Goal: Use online tool/utility: Utilize a website feature to perform a specific function

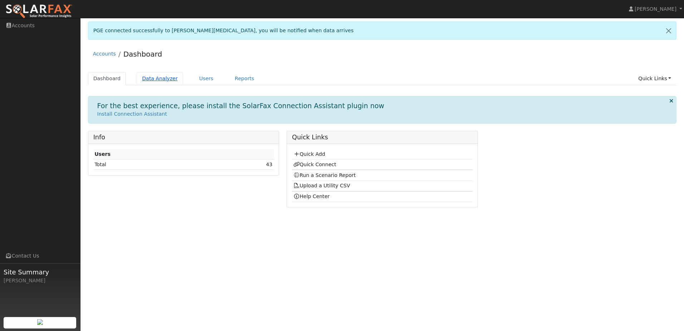
click at [163, 82] on link "Data Analyzer" at bounding box center [160, 78] width 47 height 13
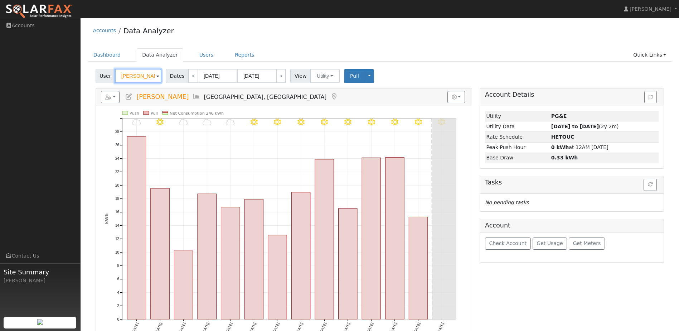
click at [151, 76] on input "[PERSON_NAME]" at bounding box center [138, 76] width 47 height 14
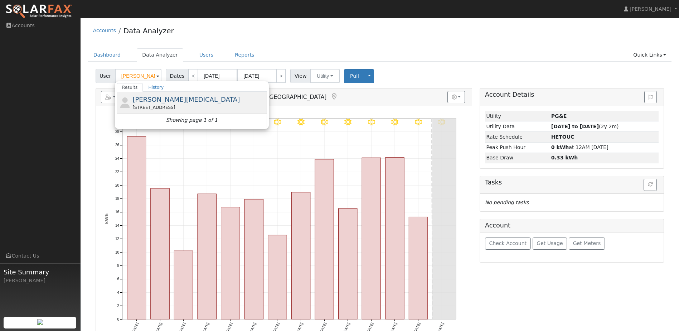
click at [180, 101] on div "Steve Purpura 463 Ridgeview Drive, Tracy, CA 95377" at bounding box center [198, 103] width 133 height 16
type input "[PERSON_NAME][MEDICAL_DATA]"
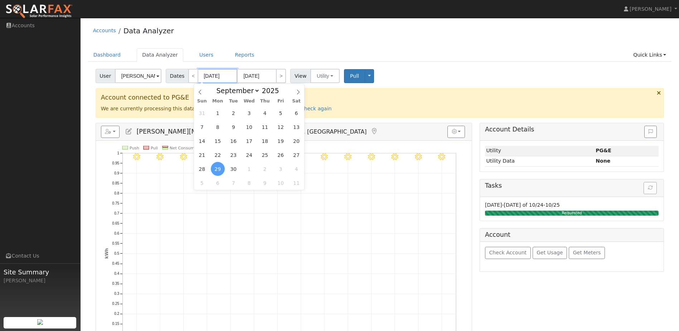
click at [215, 78] on input "09/29/2025" at bounding box center [217, 76] width 39 height 14
click at [281, 94] on span at bounding box center [283, 93] width 5 height 4
type input "2024"
click at [207, 115] on span "1" at bounding box center [202, 113] width 14 height 14
type input "09/01/2024"
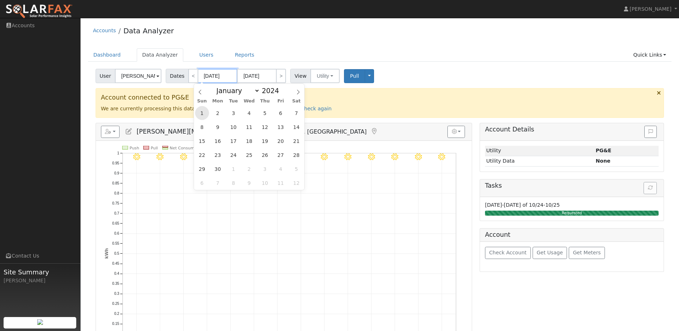
type input "[DATE]"
type input "2024"
select select "8"
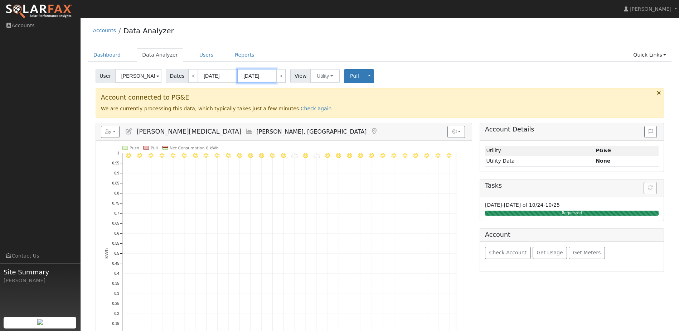
click at [264, 77] on input "[DATE]" at bounding box center [256, 76] width 39 height 14
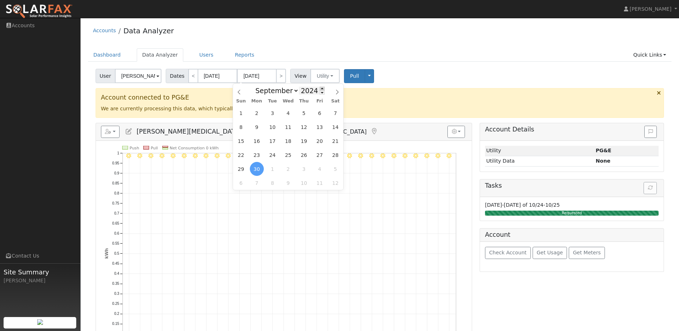
click at [320, 89] on span at bounding box center [322, 89] width 5 height 4
type input "2025"
click at [274, 171] on span "30" at bounding box center [273, 169] width 14 height 14
type input "09/30/2025"
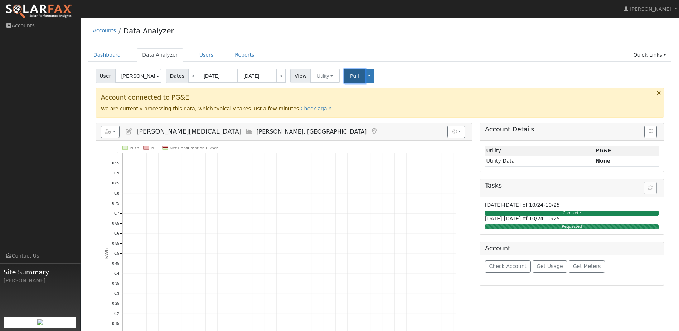
click at [349, 80] on button "Pull" at bounding box center [354, 76] width 21 height 14
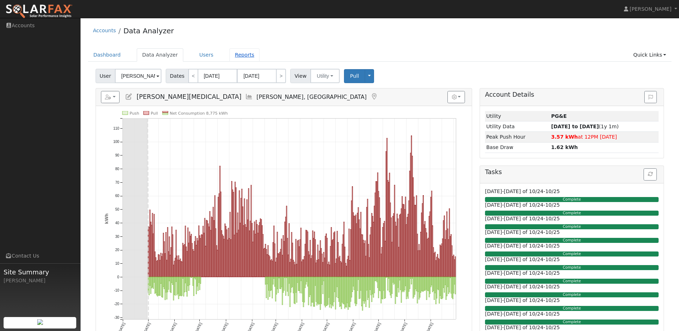
click at [232, 54] on link "Reports" at bounding box center [244, 54] width 30 height 13
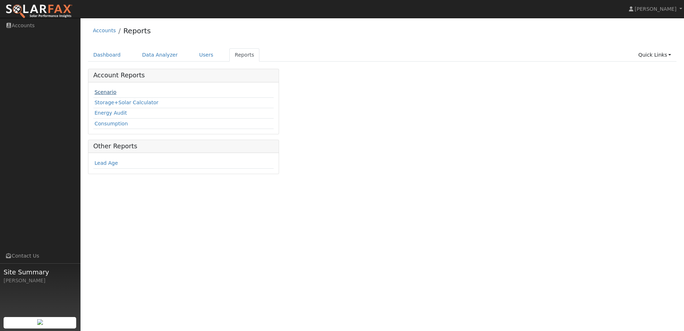
click at [107, 93] on link "Scenario" at bounding box center [106, 92] width 22 height 6
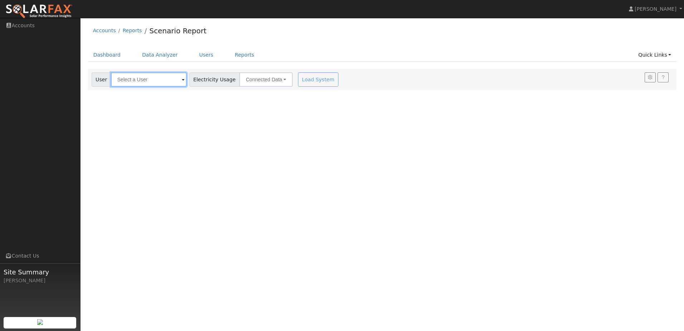
click at [164, 81] on input "text" at bounding box center [149, 79] width 76 height 14
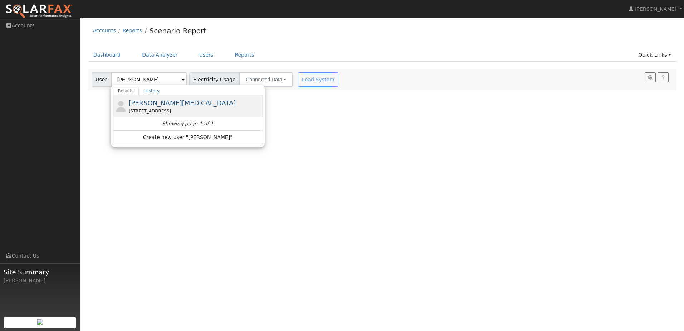
click at [152, 104] on span "[PERSON_NAME][MEDICAL_DATA]" at bounding box center [182, 103] width 107 height 8
type input "[PERSON_NAME][MEDICAL_DATA]"
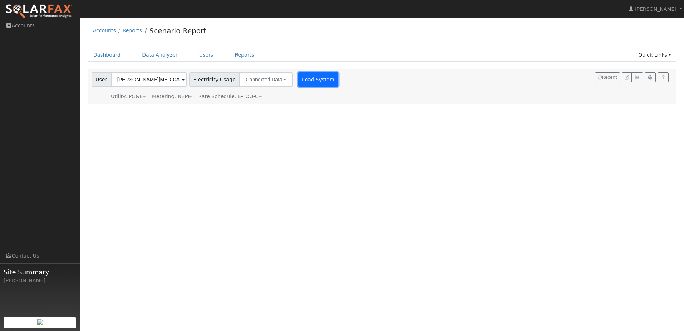
click at [309, 84] on button "Load System" at bounding box center [318, 79] width 41 height 14
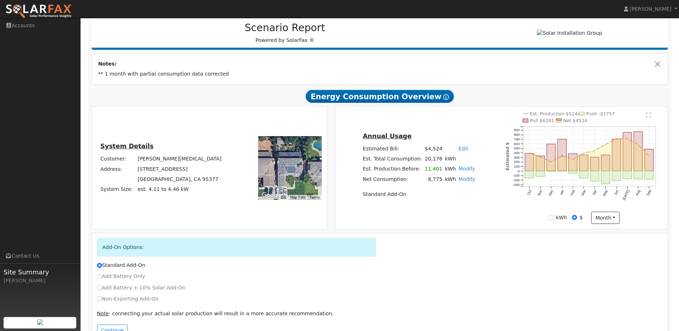
scroll to position [116, 0]
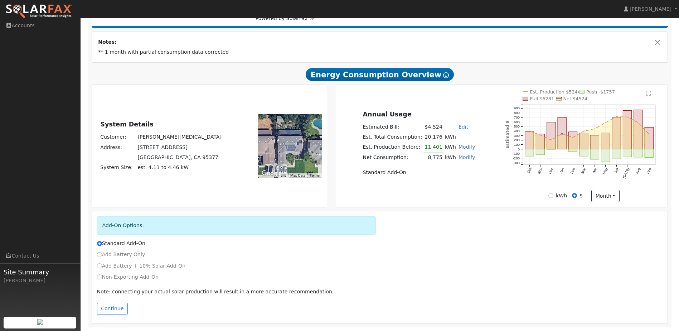
click at [100, 268] on label "Add Battery + 10% Solar Add-On" at bounding box center [141, 266] width 89 height 8
click at [100, 268] on input "Add Battery + 10% Solar Add-On" at bounding box center [99, 265] width 5 height 5
radio input "true"
radio input "false"
click at [553, 195] on input "kWh" at bounding box center [550, 195] width 5 height 5
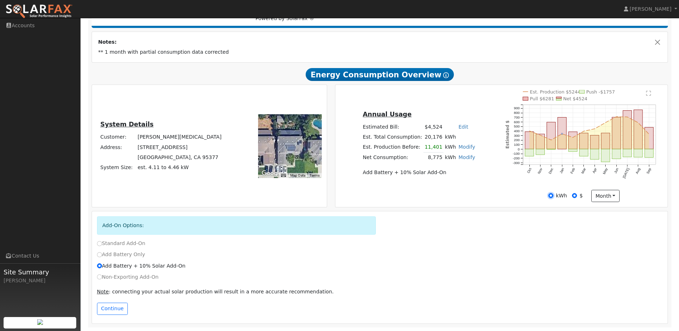
radio input "true"
radio input "false"
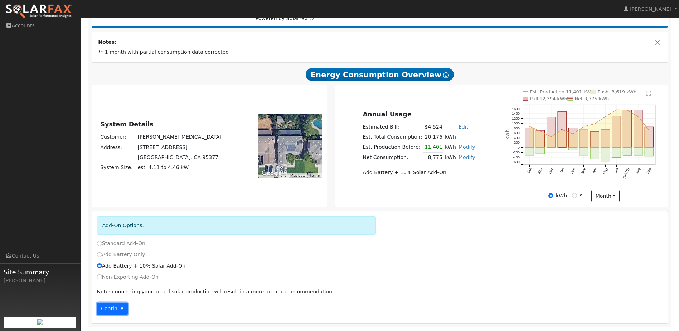
click at [103, 313] on button "Continue" at bounding box center [112, 308] width 31 height 12
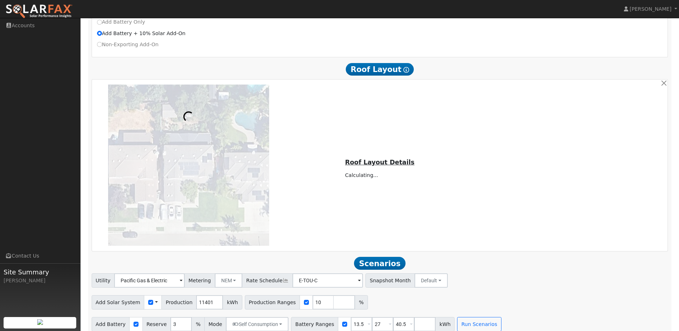
scroll to position [357, 0]
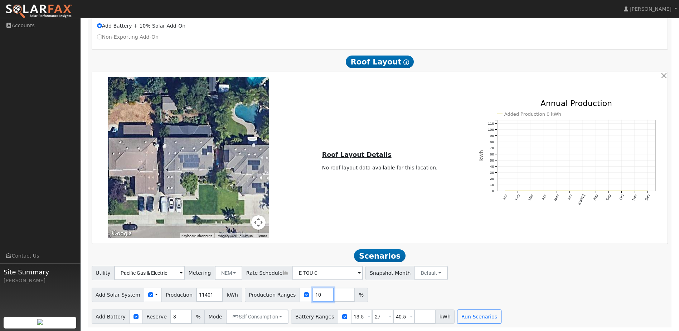
click at [312, 294] on input "10" at bounding box center [322, 294] width 21 height 14
type input "100"
click at [372, 299] on div "Add Solar System Use CSV Data Production 11401 kWh Production Ranges 100 %" at bounding box center [379, 293] width 579 height 17
drag, startPoint x: 353, startPoint y: 315, endPoint x: 335, endPoint y: 318, distance: 17.5
click at [335, 318] on div "Battery Ranges 13.5 Overrides Reserve % Mode None None Self Consumption Peak Sa…" at bounding box center [373, 316] width 164 height 14
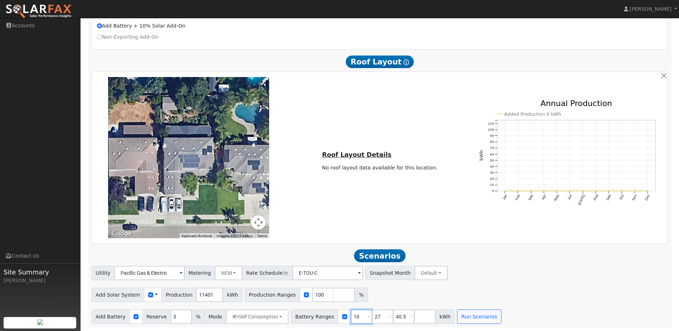
type input "10"
drag, startPoint x: 371, startPoint y: 317, endPoint x: 366, endPoint y: 319, distance: 4.9
click at [372, 319] on input "27" at bounding box center [382, 316] width 21 height 14
type input "20"
drag, startPoint x: 396, startPoint y: 316, endPoint x: 373, endPoint y: 318, distance: 23.3
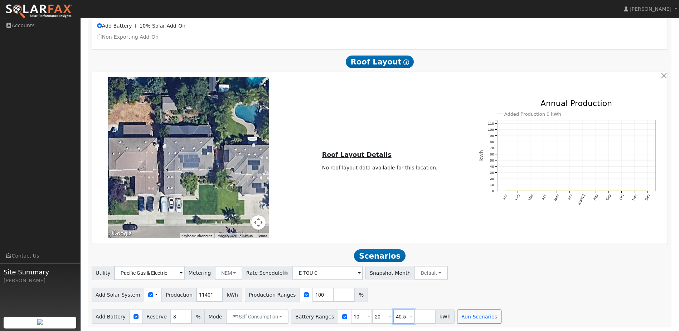
click at [373, 318] on div "Battery Ranges 10 Overrides Reserve % Mode None None Self Consumption Peak Savi…" at bounding box center [373, 316] width 164 height 14
click at [479, 300] on div "Add Solar System Use CSV Data Production 11401 kWh Production Ranges 100 %" at bounding box center [379, 293] width 579 height 17
click at [436, 311] on button "Run Scenarios" at bounding box center [458, 316] width 44 height 14
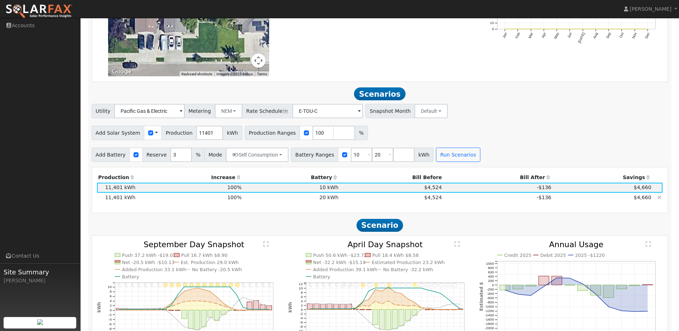
scroll to position [425, 0]
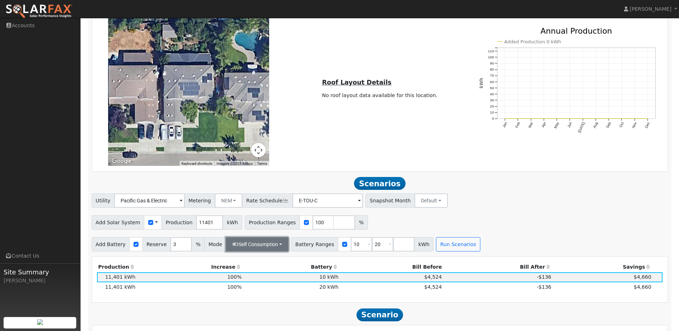
click at [248, 249] on button "Self Consumption" at bounding box center [257, 244] width 63 height 14
click at [255, 247] on button "Self Consumption" at bounding box center [257, 244] width 63 height 14
click at [225, 200] on button "NEM" at bounding box center [229, 200] width 28 height 14
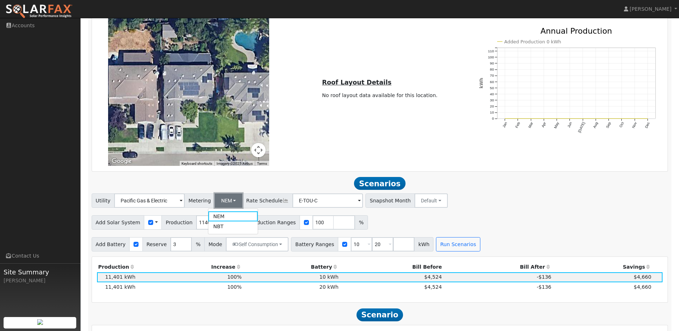
click at [225, 200] on button "NEM" at bounding box center [229, 200] width 28 height 14
click at [486, 213] on div "Utility Pacific Gas & Electric Metering NEM NEM NBT Rate Schedule E-TOU-C - Non…" at bounding box center [380, 222] width 584 height 58
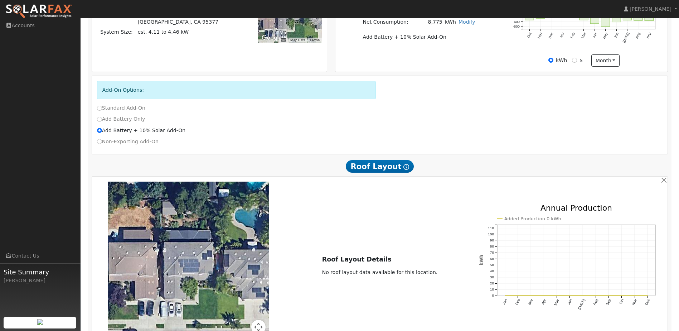
scroll to position [175, 0]
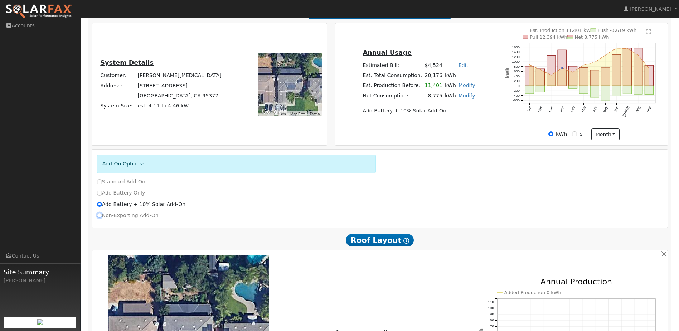
click at [101, 218] on input "Non-Exporting Add-On" at bounding box center [99, 215] width 5 height 5
radio input "true"
radio input "false"
type input "8775"
type input "10"
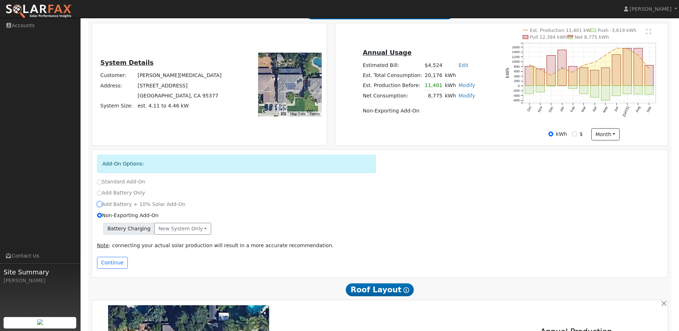
click at [98, 206] on input "Add Battery + 10% Solar Add-On" at bounding box center [99, 204] width 5 height 5
radio input "true"
radio input "false"
type input "11401"
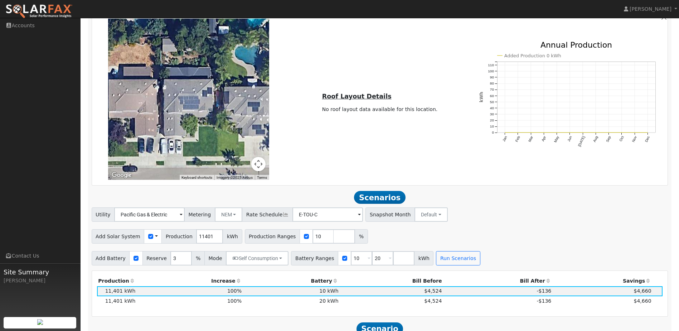
scroll to position [497, 0]
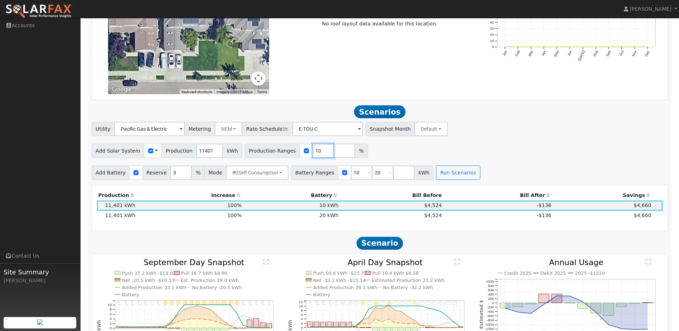
drag, startPoint x: 307, startPoint y: 155, endPoint x: 302, endPoint y: 155, distance: 5.4
click at [312, 155] on input "10" at bounding box center [322, 151] width 21 height 14
type input "100"
click at [384, 154] on div "Add Solar System Use CSV Data Production 11401 kWh Production Ranges 100 %" at bounding box center [379, 149] width 579 height 17
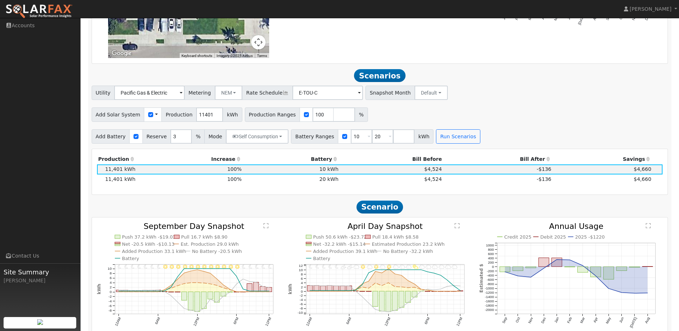
scroll to position [533, 0]
click at [454, 144] on button "Run Scenarios" at bounding box center [458, 137] width 44 height 14
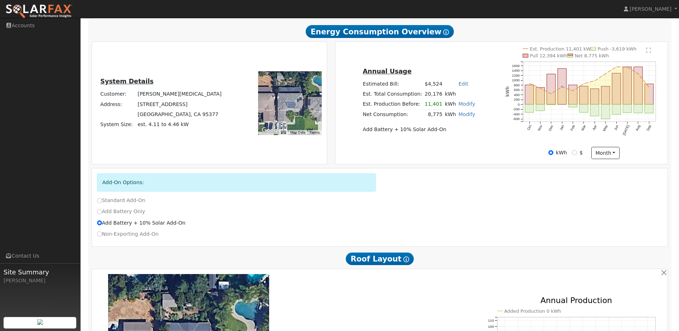
scroll to position [154, 0]
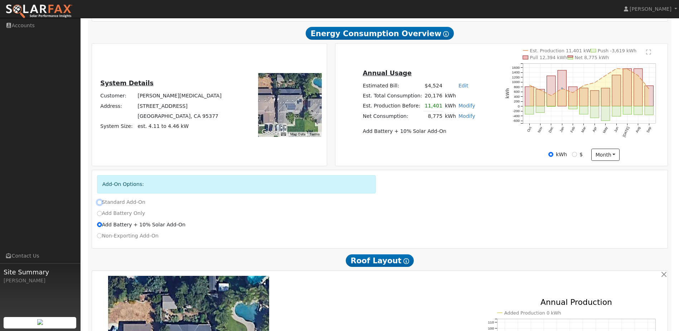
click at [99, 205] on input "Standard Add-On" at bounding box center [99, 202] width 5 height 5
radio input "true"
radio input "false"
type input "E-ELEC"
type input "8775"
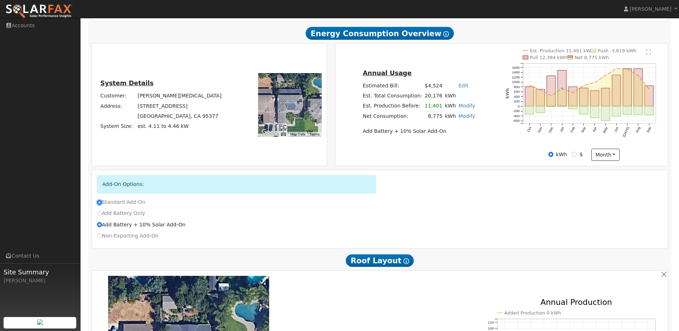
type input "10"
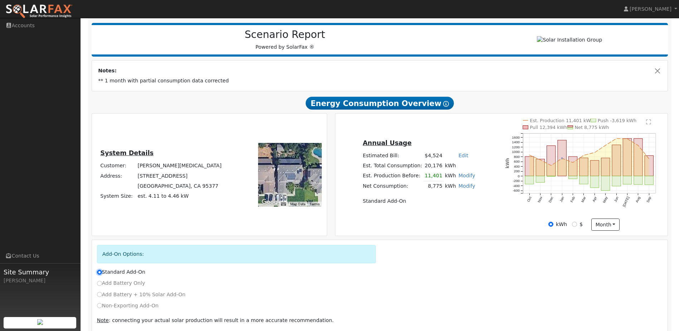
scroll to position [0, 0]
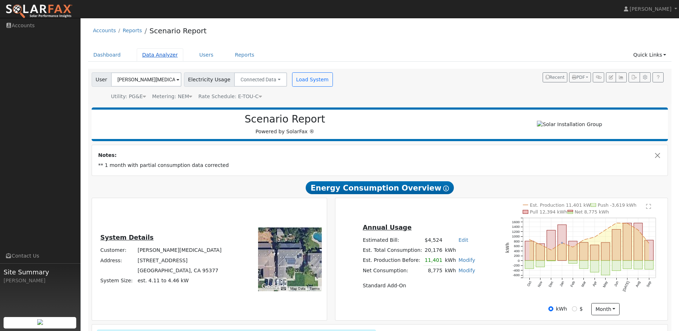
click at [154, 52] on link "Data Analyzer" at bounding box center [160, 54] width 47 height 13
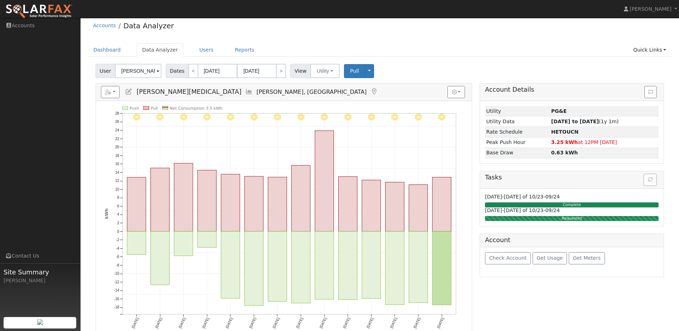
scroll to position [14, 0]
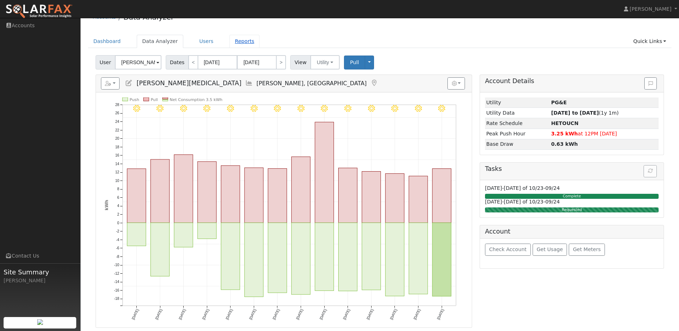
click at [234, 41] on link "Reports" at bounding box center [244, 41] width 30 height 13
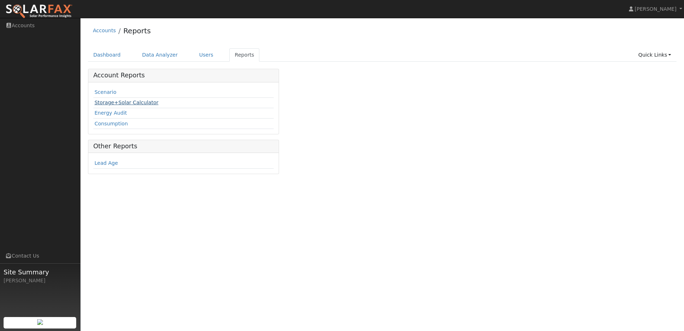
click at [120, 101] on link "Storage+Solar Calculator" at bounding box center [127, 103] width 64 height 6
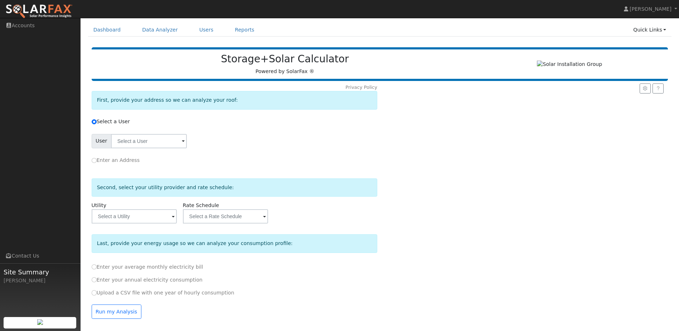
scroll to position [28, 0]
click at [158, 147] on input "text" at bounding box center [149, 141] width 76 height 14
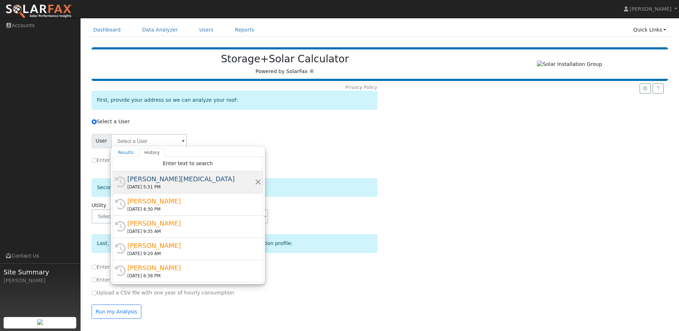
click at [138, 186] on div "[DATE] 5:31 PM" at bounding box center [190, 187] width 127 height 6
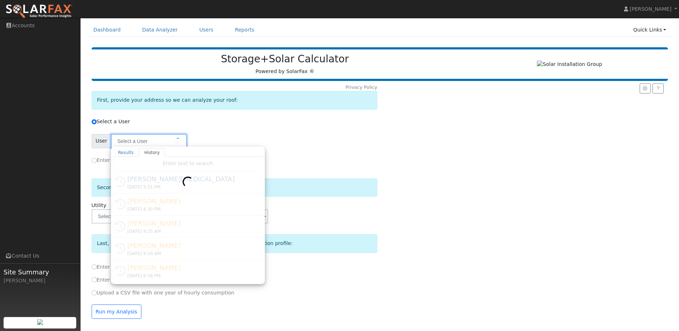
type input "[PERSON_NAME][MEDICAL_DATA]"
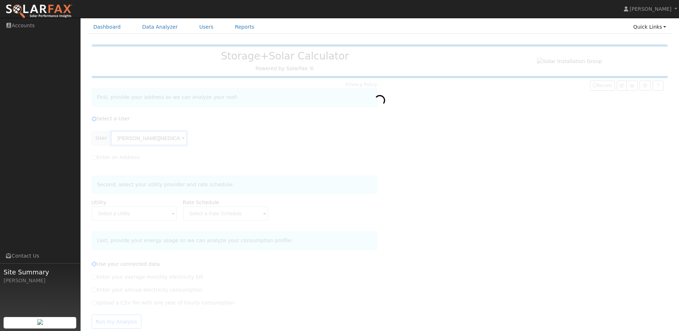
type input "Pacific Gas & Electric"
type input "E-TOU-C"
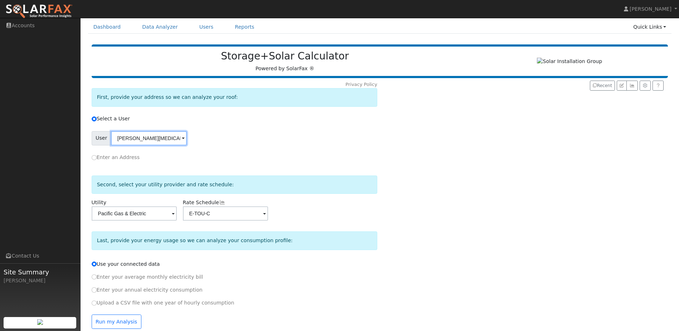
scroll to position [41, 0]
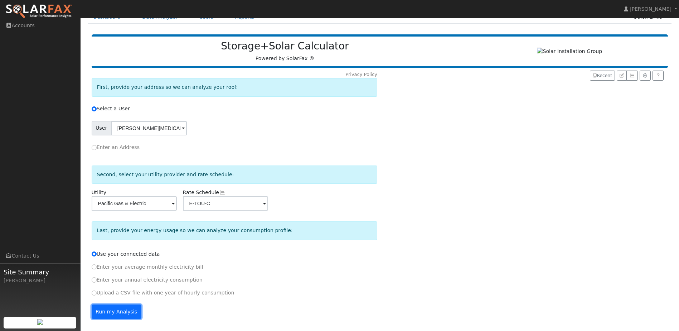
click at [121, 310] on button "Run my Analysis" at bounding box center [117, 311] width 50 height 14
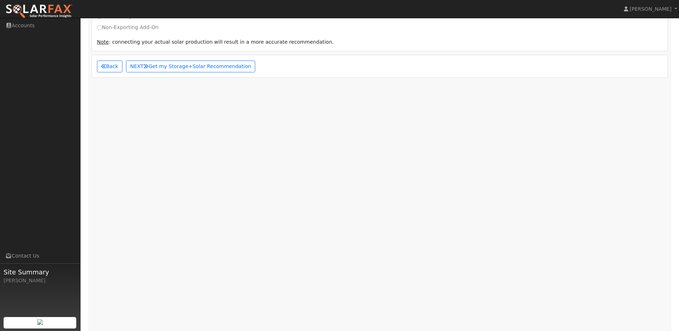
scroll to position [282, 0]
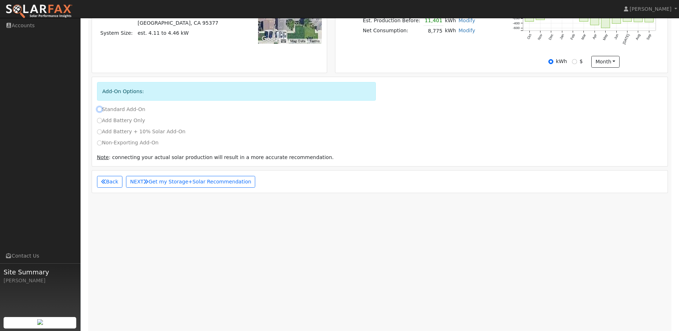
click at [100, 110] on input "Standard Add-On" at bounding box center [99, 109] width 5 height 5
radio input "true"
click at [98, 134] on input "Add Battery + 10% Solar Add-On" at bounding box center [99, 131] width 5 height 5
radio input "true"
radio input "false"
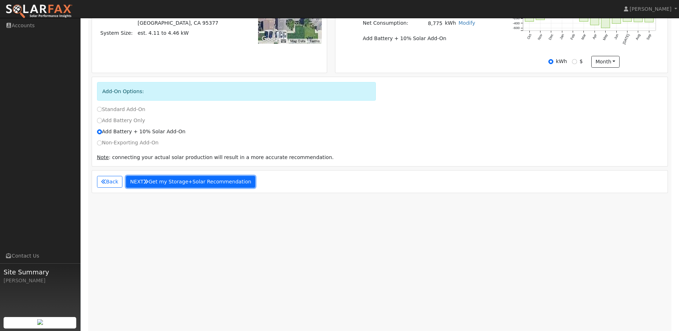
click at [176, 182] on button "NEXT Get my Storage+Solar Recommendation" at bounding box center [191, 182] width 130 height 12
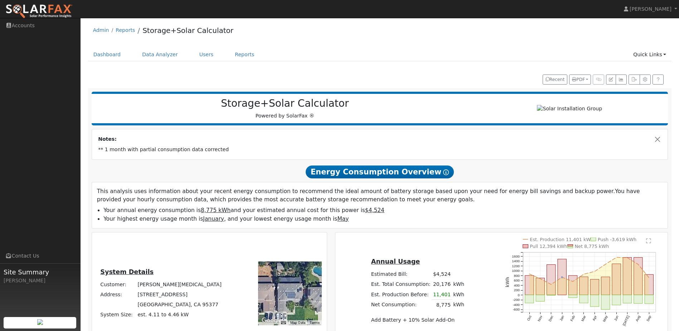
scroll to position [0, 0]
click at [147, 53] on link "Data Analyzer" at bounding box center [160, 54] width 47 height 13
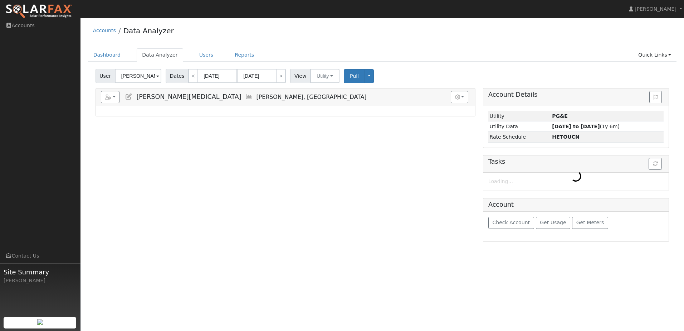
select select "8"
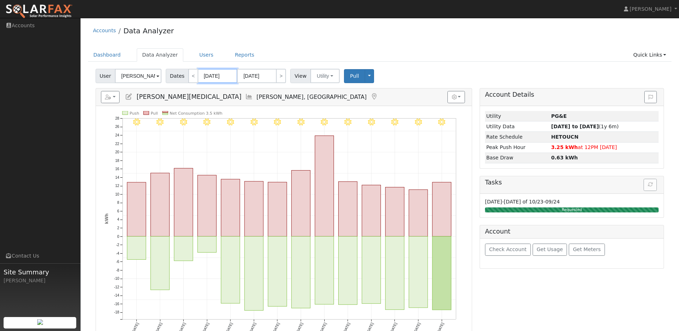
click at [214, 77] on input "[DATE]" at bounding box center [217, 76] width 39 height 14
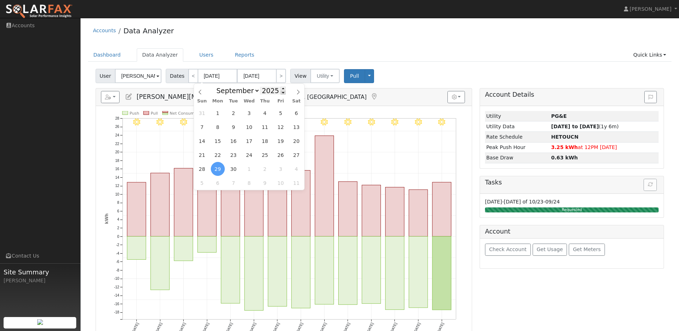
click at [281, 94] on span at bounding box center [283, 93] width 5 height 4
type input "2024"
click at [204, 116] on span "1" at bounding box center [202, 113] width 14 height 14
type input "[DATE]"
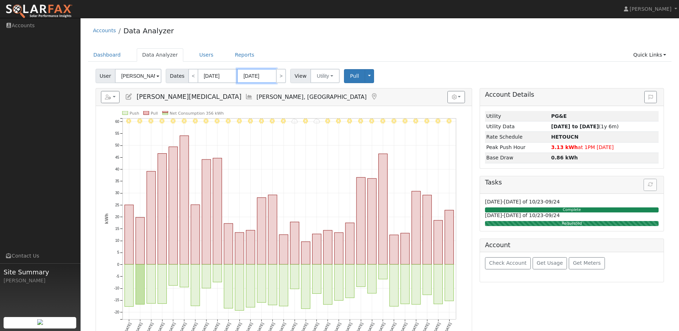
click at [269, 76] on input "09/30/2024" at bounding box center [256, 76] width 39 height 14
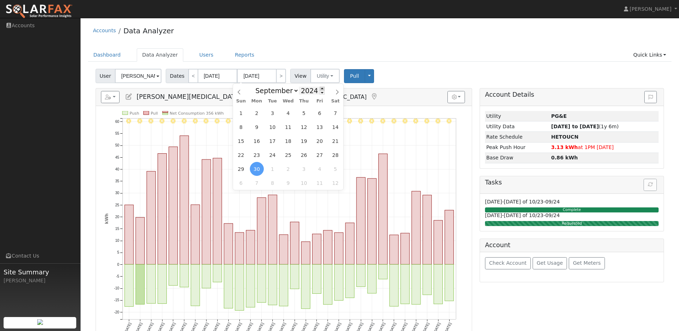
click at [320, 88] on span at bounding box center [322, 89] width 5 height 4
type input "2025"
click at [268, 170] on span "30" at bounding box center [273, 169] width 14 height 14
type input "09/30/2025"
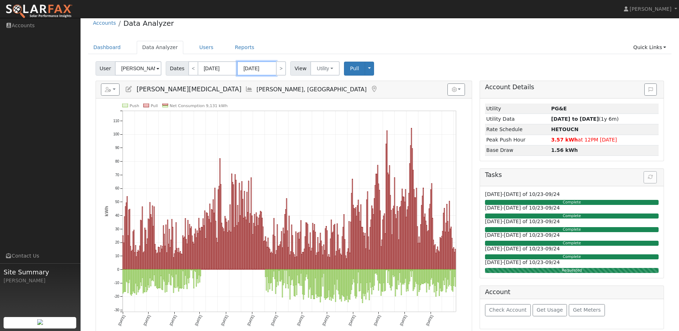
scroll to position [14, 0]
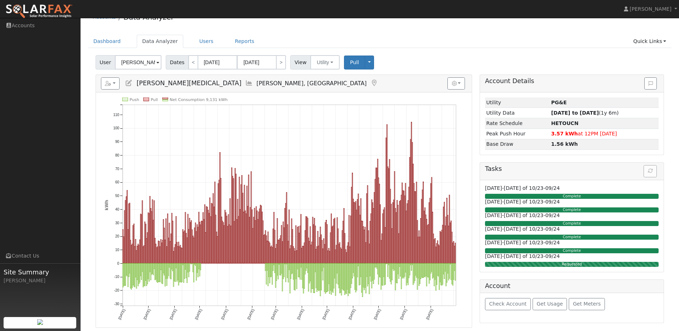
click at [465, 88] on div "Graphs Show Previous Year Show Net Push/Pull Options Show Weather kWh $ Show °F" at bounding box center [456, 83] width 19 height 12
click at [465, 86] on div "Graphs Show Previous Year Show Net Push/Pull Options Show Weather kWh $ Show °F" at bounding box center [456, 83] width 19 height 12
click at [452, 86] on icon "button" at bounding box center [454, 83] width 5 height 5
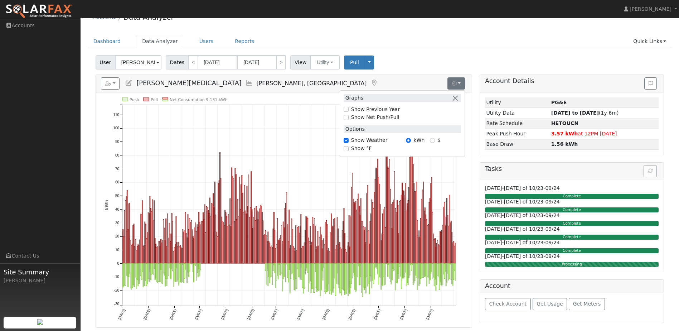
click at [473, 63] on div "User Steve Purpura Account Default Account Default Account 463 Ridgeview Drive,…" at bounding box center [379, 61] width 571 height 17
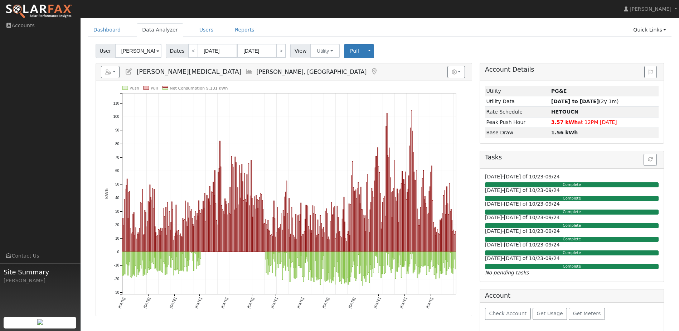
scroll to position [31, 0]
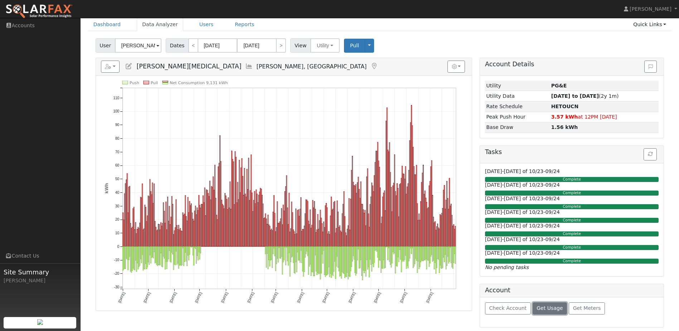
click at [539, 309] on span "Get Usage" at bounding box center [550, 308] width 26 height 6
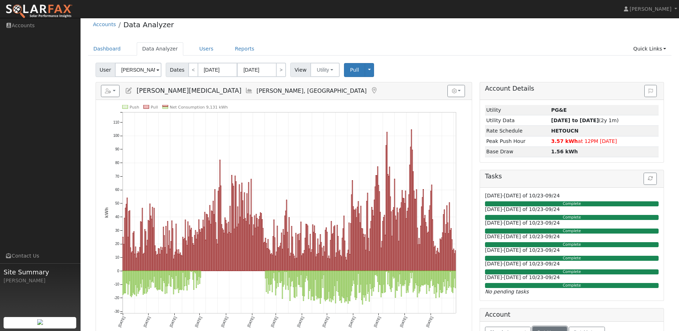
scroll to position [0, 0]
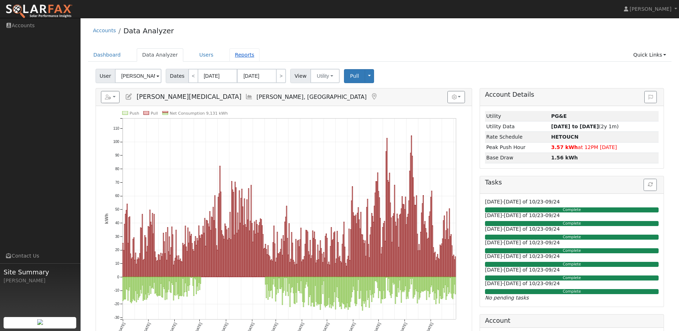
click at [233, 53] on link "Reports" at bounding box center [244, 54] width 30 height 13
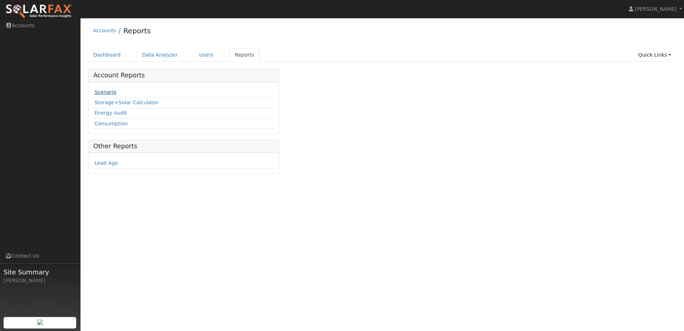
click at [105, 92] on link "Scenario" at bounding box center [106, 92] width 22 height 6
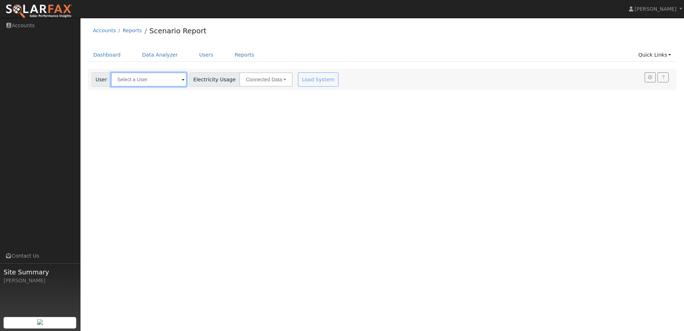
click at [131, 72] on input "text" at bounding box center [149, 79] width 76 height 14
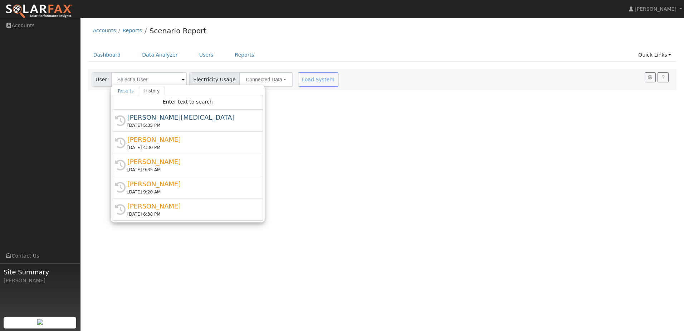
drag, startPoint x: 138, startPoint y: 95, endPoint x: 143, endPoint y: 116, distance: 21.4
click at [142, 116] on div "[PERSON_NAME][MEDICAL_DATA]" at bounding box center [190, 117] width 127 height 10
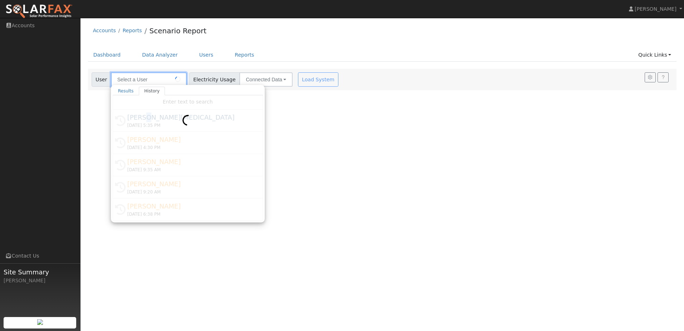
type input "[PERSON_NAME][MEDICAL_DATA]"
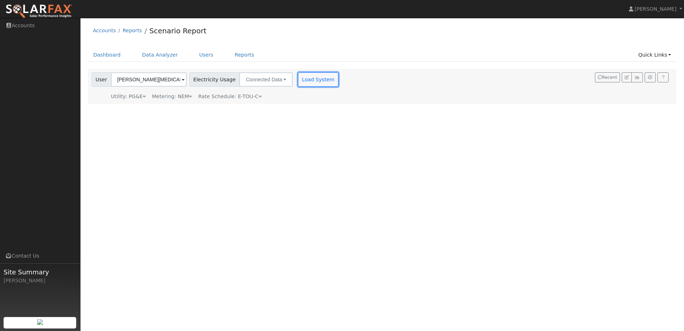
click at [316, 79] on button "Load System" at bounding box center [318, 79] width 41 height 14
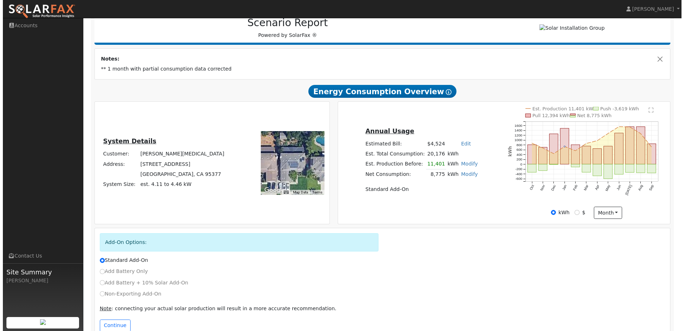
scroll to position [44, 0]
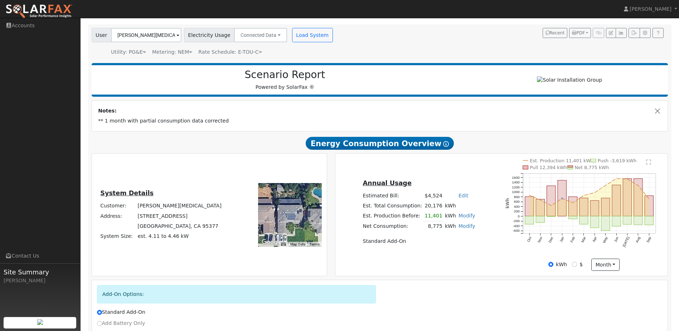
click at [648, 165] on text "" at bounding box center [648, 162] width 5 height 6
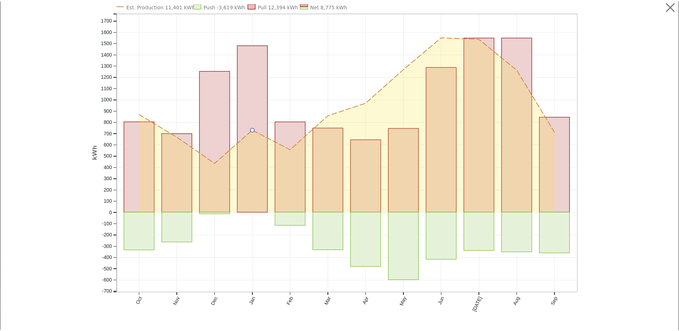
scroll to position [0, 0]
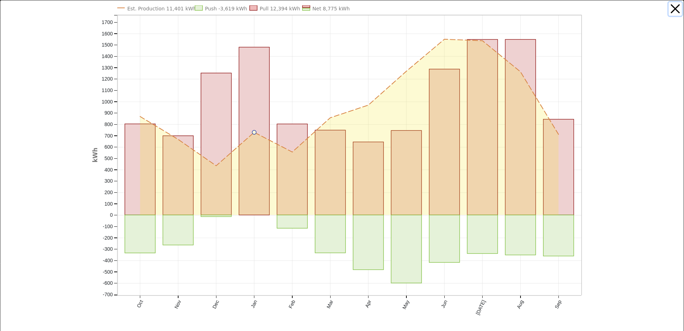
click at [669, 5] on button "button" at bounding box center [676, 9] width 14 height 14
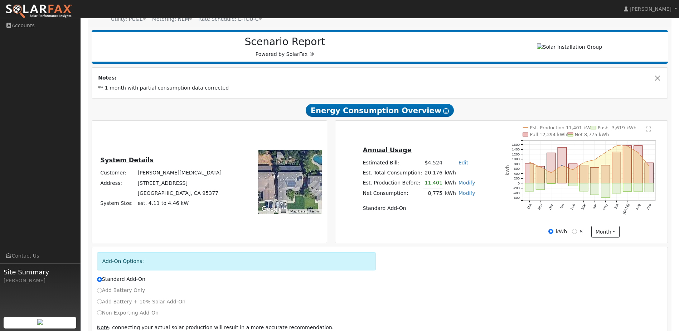
scroll to position [116, 0]
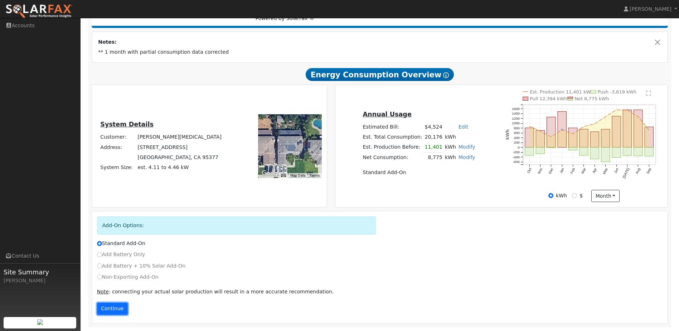
click at [113, 312] on button "Continue" at bounding box center [112, 308] width 31 height 12
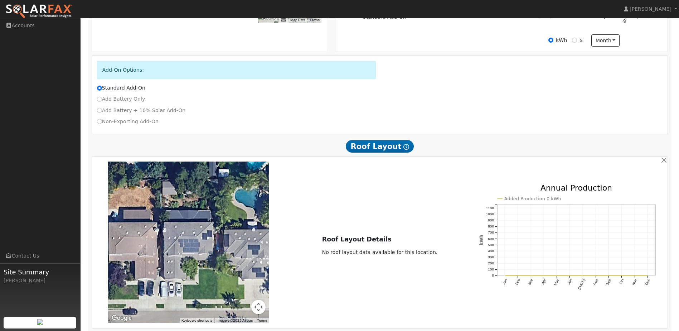
scroll to position [357, 0]
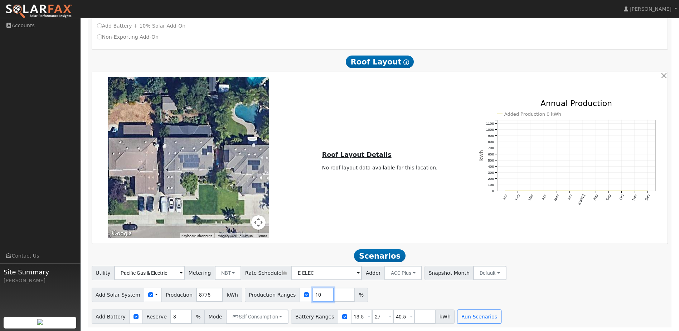
click at [312, 295] on input "10" at bounding box center [322, 294] width 21 height 14
type input "100"
drag, startPoint x: 351, startPoint y: 314, endPoint x: 344, endPoint y: 315, distance: 7.2
click at [351, 315] on input "13.5" at bounding box center [361, 316] width 21 height 14
type input "10"
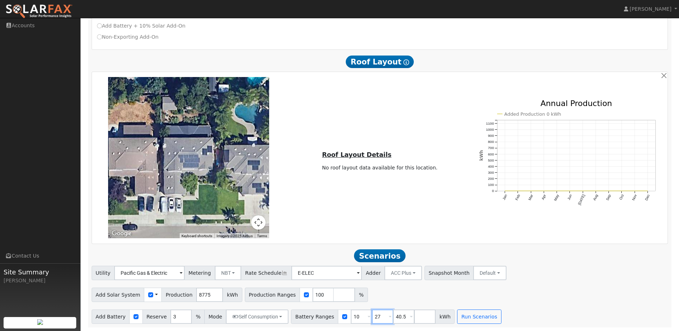
drag, startPoint x: 370, startPoint y: 316, endPoint x: 339, endPoint y: 320, distance: 31.4
click at [339, 320] on div "Battery Ranges 10 Overrides Reserve % Mode None None Self Consumption Peak Savi…" at bounding box center [373, 316] width 164 height 14
type input "40.5"
type input "4"
type input "20"
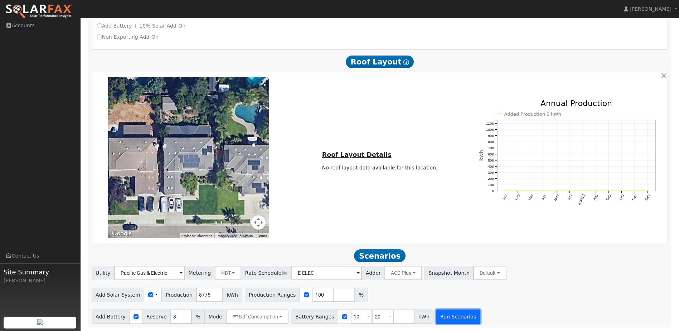
click at [437, 316] on button "Run Scenarios" at bounding box center [458, 316] width 44 height 14
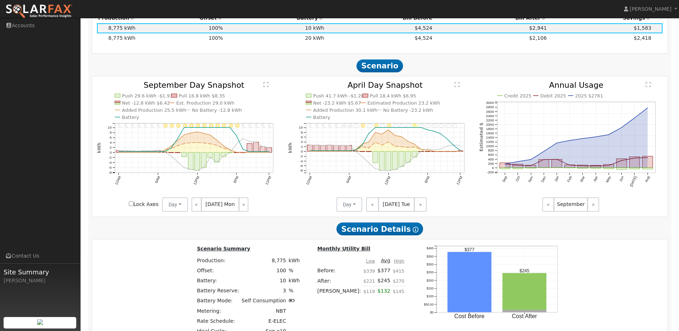
scroll to position [575, 0]
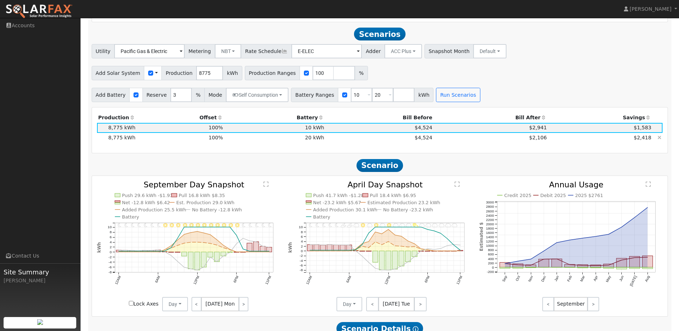
click at [329, 142] on td "$4,524" at bounding box center [379, 138] width 108 height 10
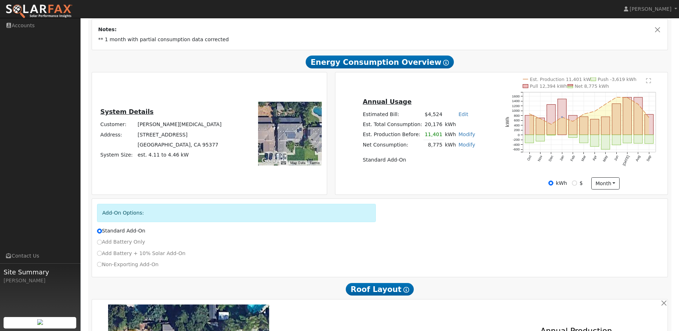
scroll to position [73, 0]
